Goal: Register for event/course

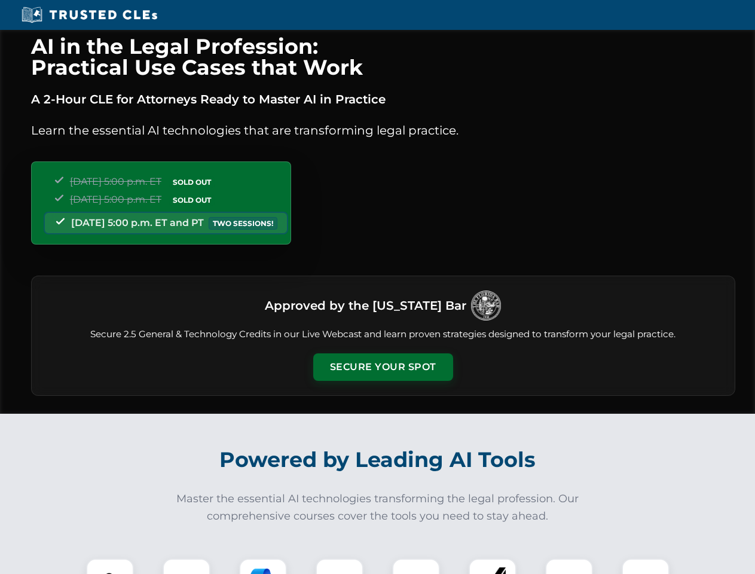
click at [383, 367] on button "Secure Your Spot" at bounding box center [383, 368] width 140 height 28
click at [110, 566] on img at bounding box center [110, 582] width 35 height 35
click at [187, 566] on div at bounding box center [187, 583] width 48 height 48
click at [263, 566] on div at bounding box center [263, 583] width 48 height 48
click at [340, 566] on img at bounding box center [339, 582] width 33 height 33
